Goal: Navigation & Orientation: Understand site structure

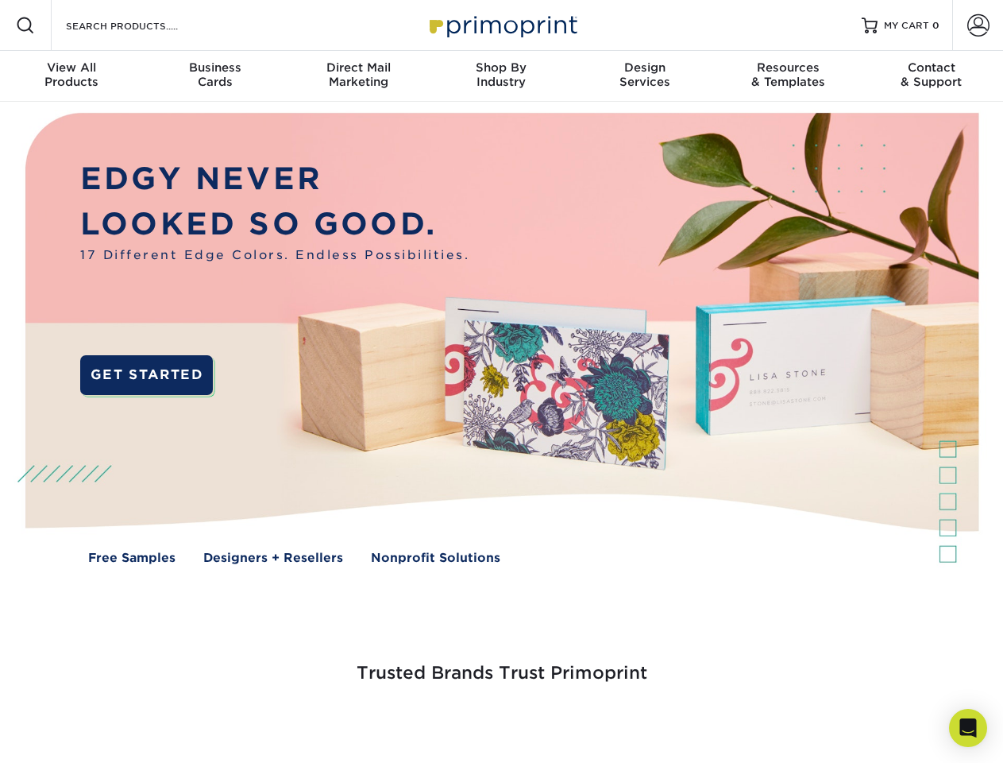
click at [978, 25] on span at bounding box center [979, 25] width 22 height 22
click at [71, 76] on div "View All Products" at bounding box center [71, 74] width 143 height 29
click at [214, 76] on div "Business Cards" at bounding box center [214, 74] width 143 height 29
click at [358, 76] on div "Direct Mail Marketing" at bounding box center [358, 74] width 143 height 29
click at [501, 76] on div "Shop By Industry" at bounding box center [501, 74] width 143 height 29
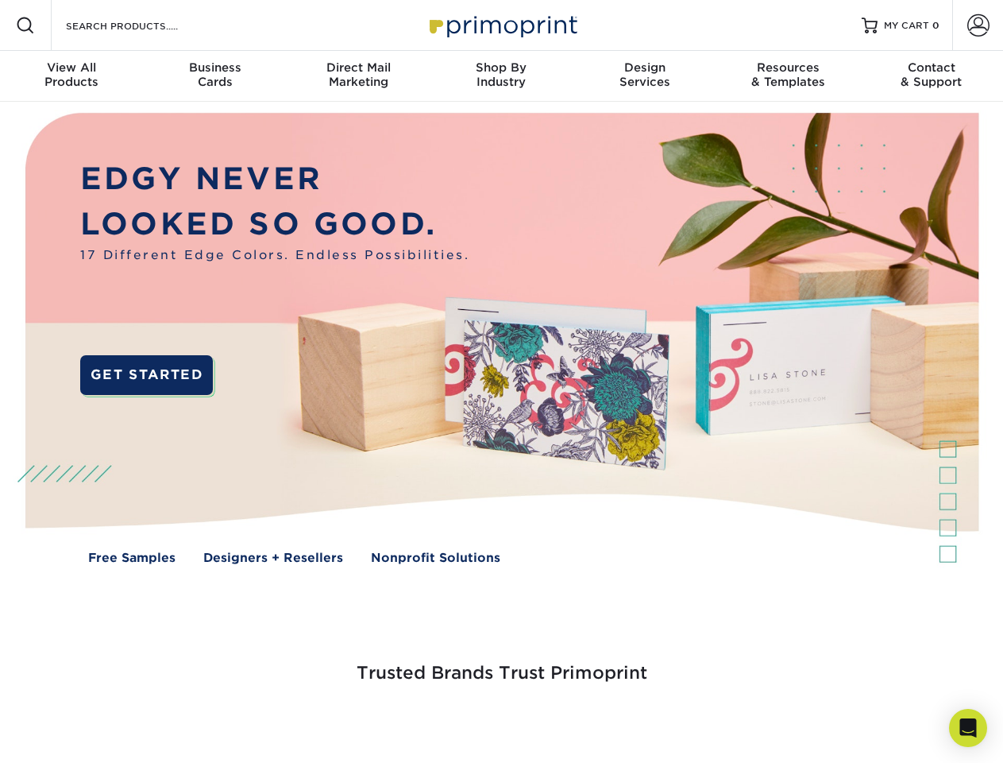
click at [645, 76] on div "Design Services" at bounding box center [645, 74] width 143 height 29
click at [788, 76] on div "Resources & Templates" at bounding box center [788, 74] width 143 height 29
click at [932, 76] on div "Contact & Support" at bounding box center [931, 74] width 143 height 29
click at [968, 728] on icon "Open Intercom Messenger" at bounding box center [968, 727] width 17 height 19
